Goal: Register for event/course

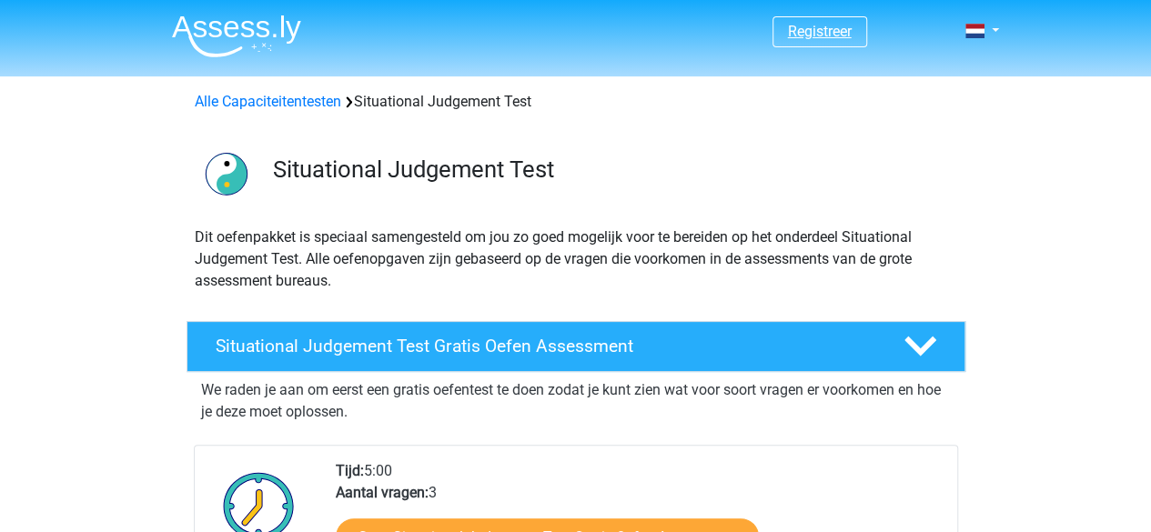
drag, startPoint x: 833, startPoint y: 16, endPoint x: 831, endPoint y: 36, distance: 20.1
click at [831, 36] on span "Registreer" at bounding box center [819, 31] width 95 height 31
click at [831, 36] on link "Registreer" at bounding box center [820, 31] width 64 height 17
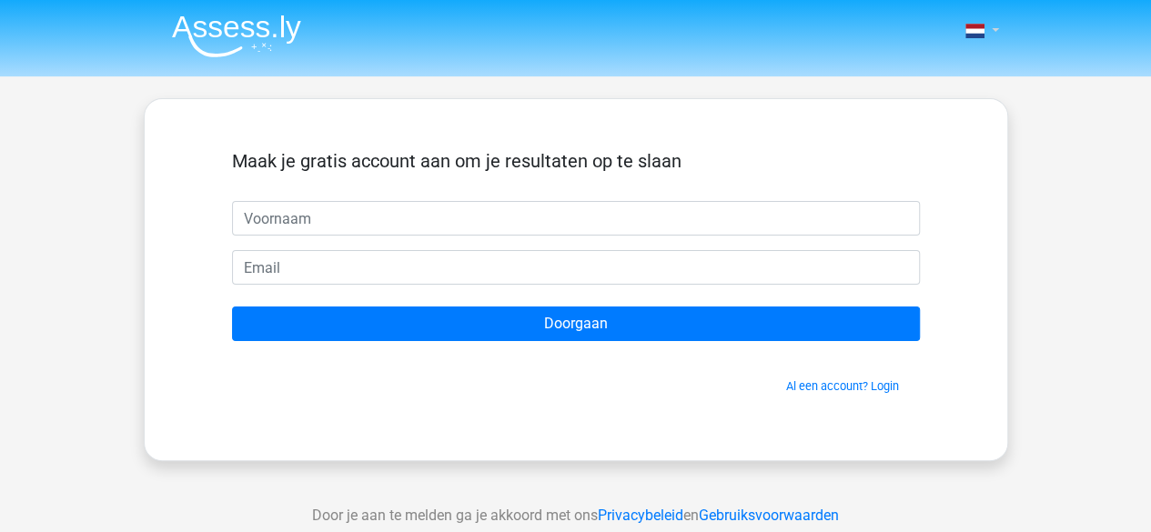
click at [971, 32] on span at bounding box center [974, 31] width 19 height 15
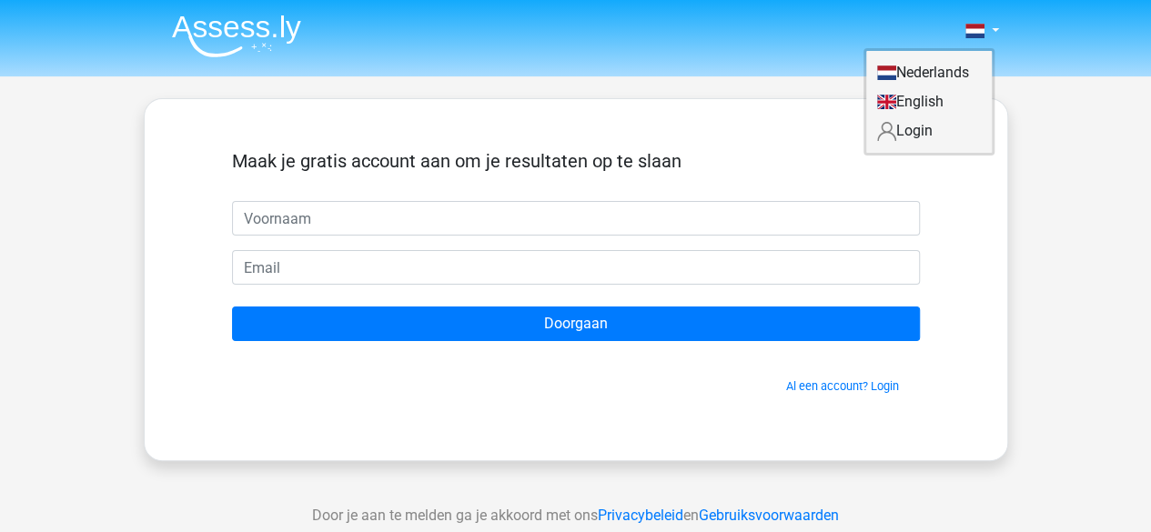
click at [904, 136] on link "Login" at bounding box center [929, 130] width 126 height 29
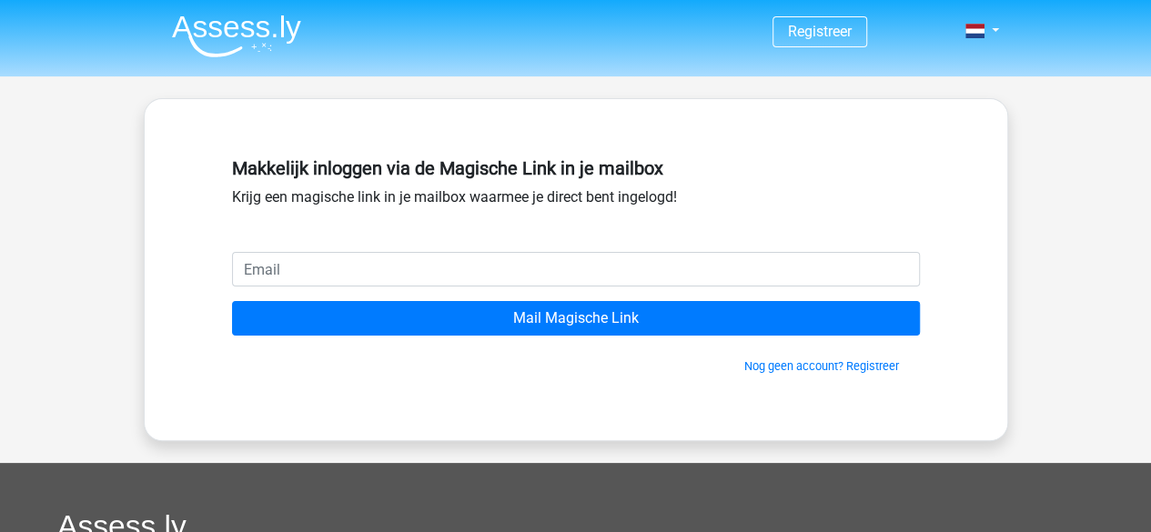
click at [685, 285] on input "email" at bounding box center [576, 269] width 688 height 35
type input "miraataallah897@gmail.com"
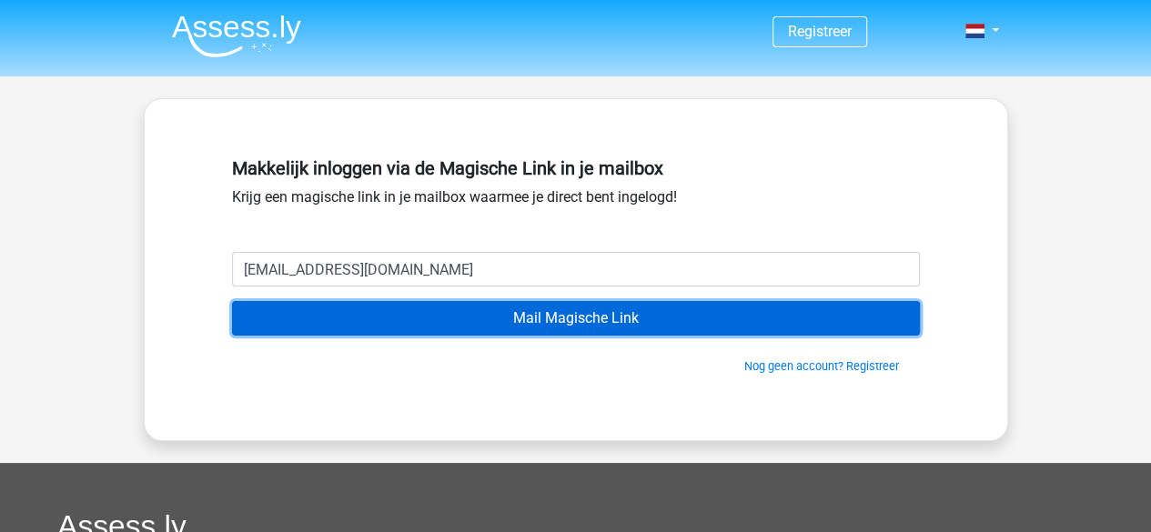
click at [232, 301] on input "Mail Magische Link" at bounding box center [576, 318] width 688 height 35
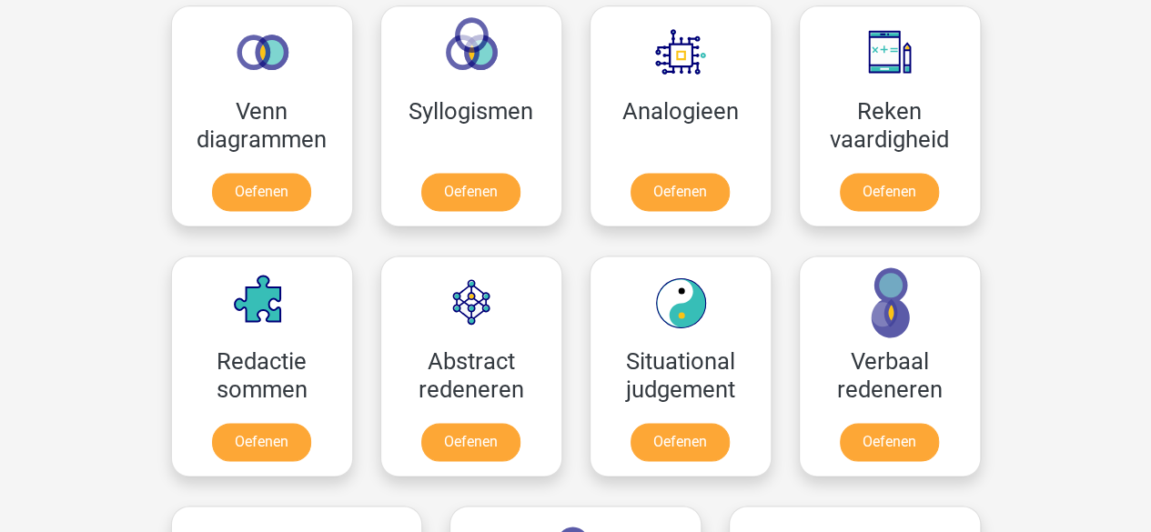
scroll to position [1224, 0]
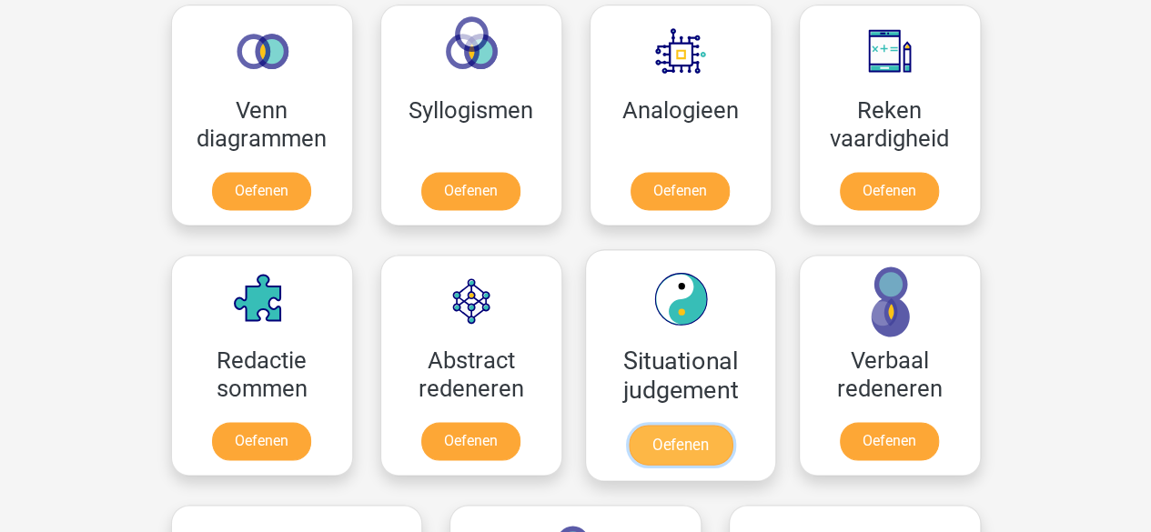
click at [643, 425] on link "Oefenen" at bounding box center [680, 445] width 104 height 40
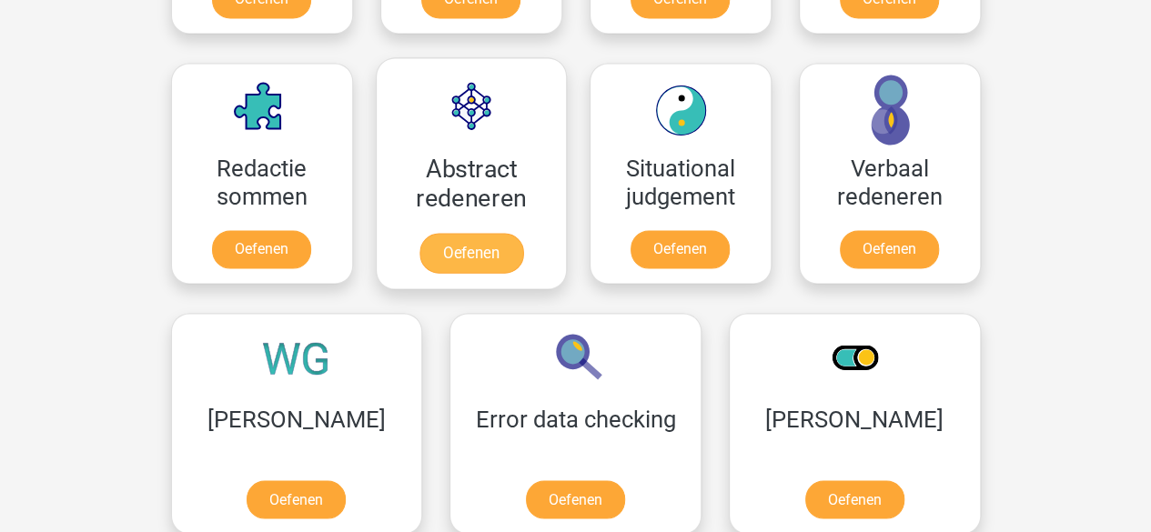
scroll to position [1426, 0]
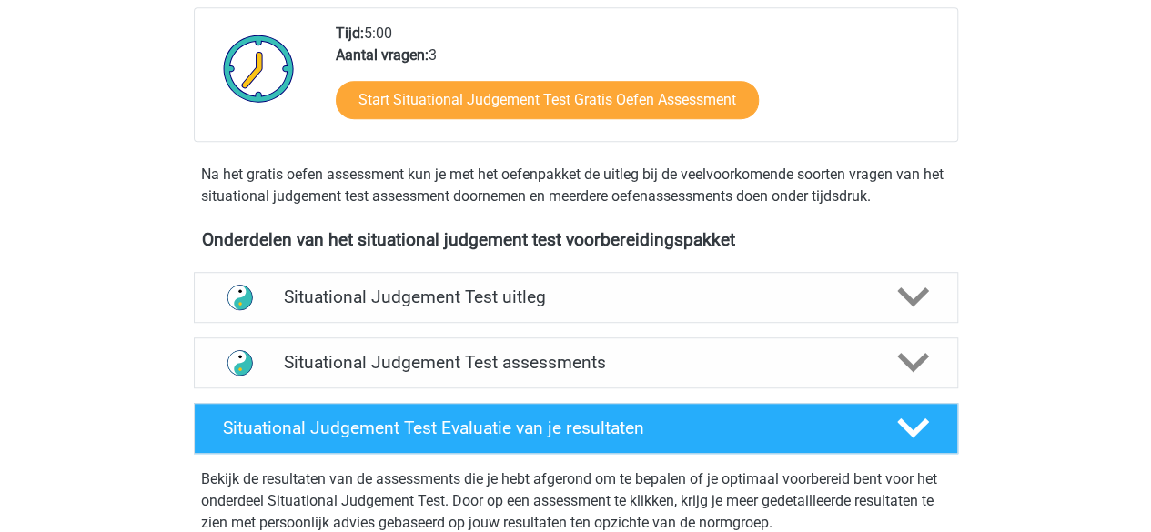
scroll to position [446, 0]
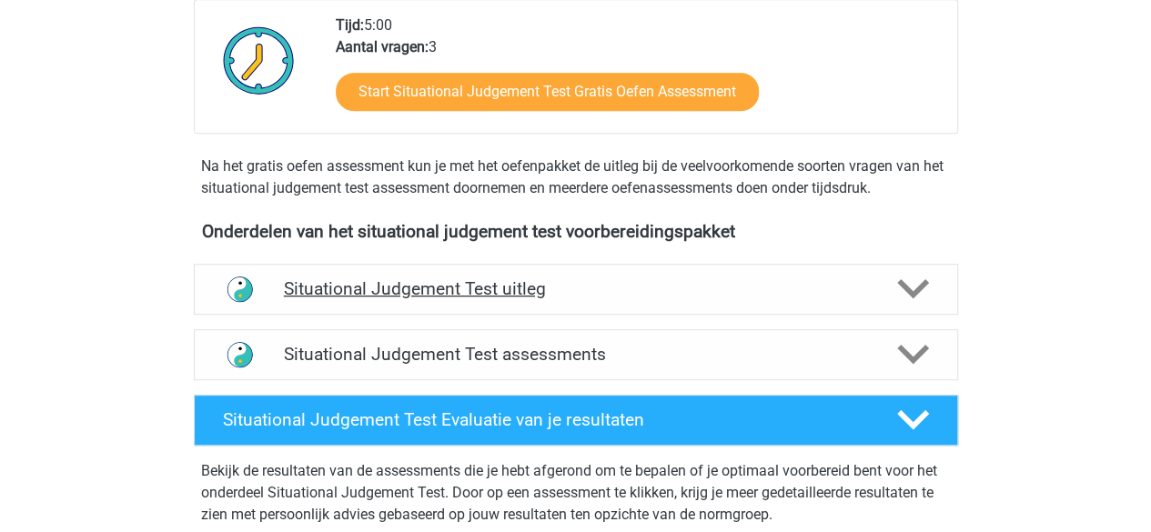
click at [541, 278] on h4 "Situational Judgement Test uitleg" at bounding box center [576, 288] width 584 height 21
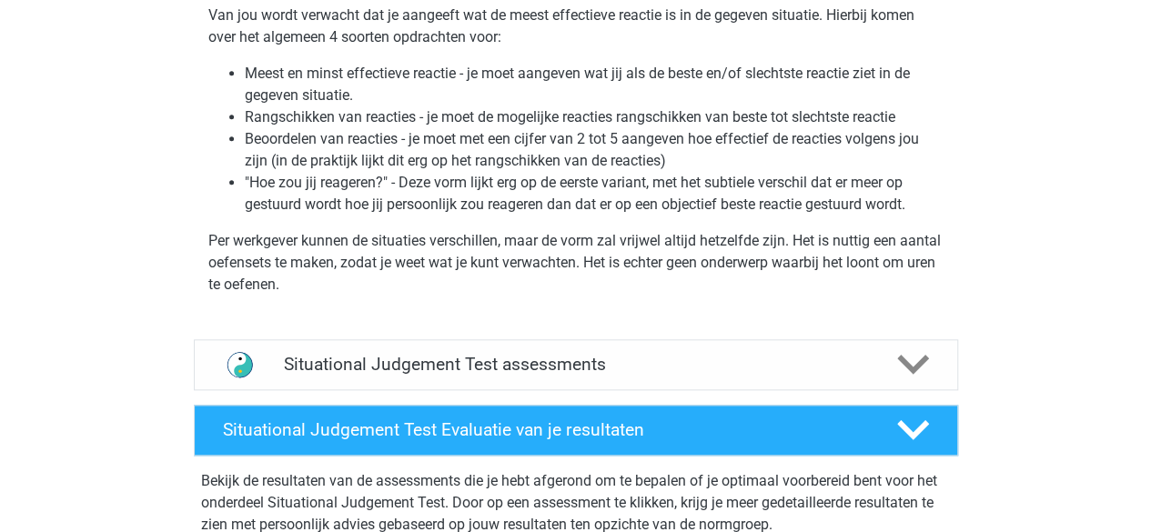
scroll to position [853, 0]
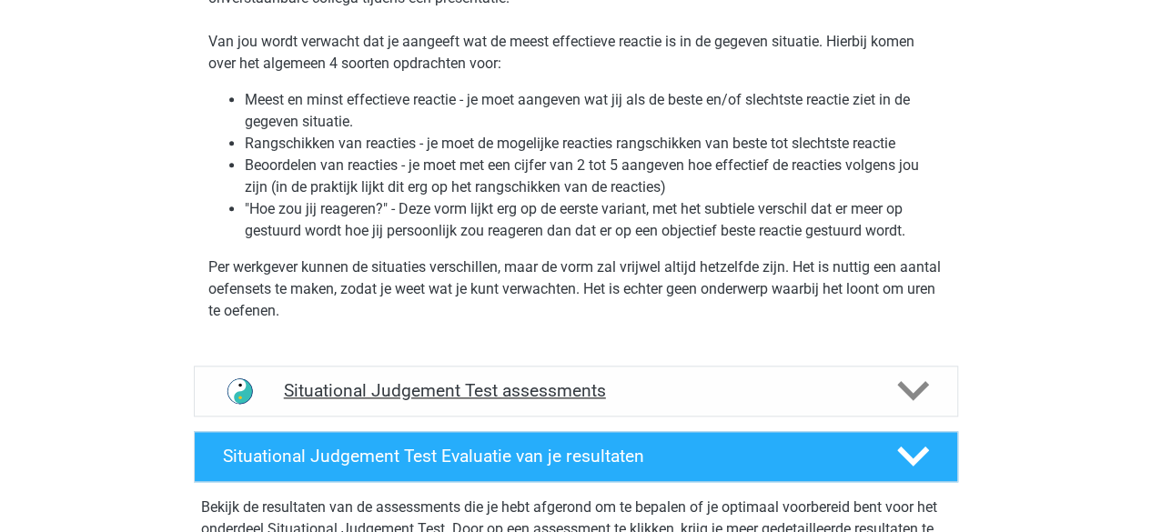
click at [472, 375] on div "Situational Judgement Test assessments" at bounding box center [576, 391] width 764 height 51
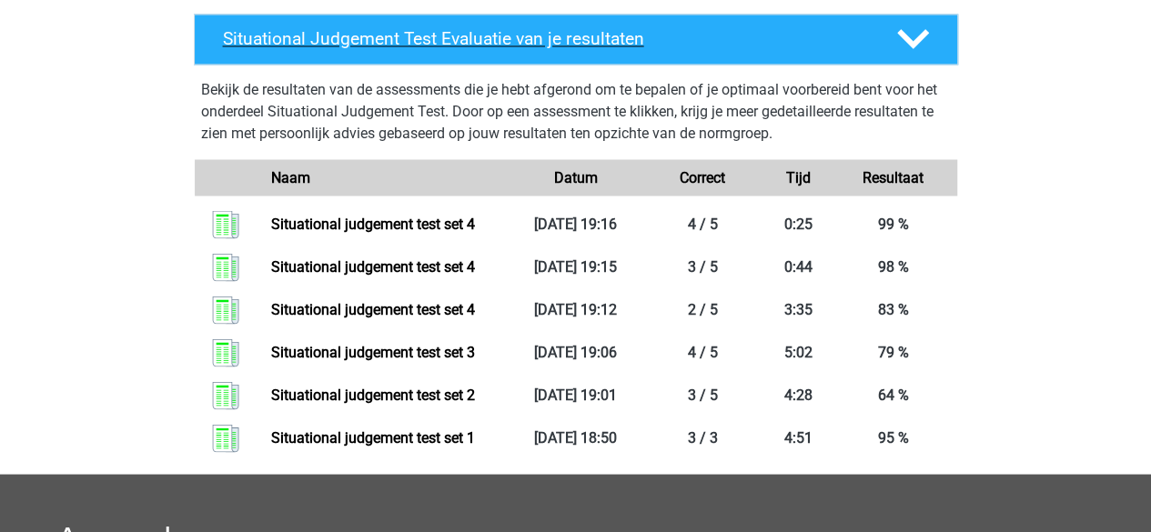
scroll to position [1572, 0]
